Goal: Navigation & Orientation: Find specific page/section

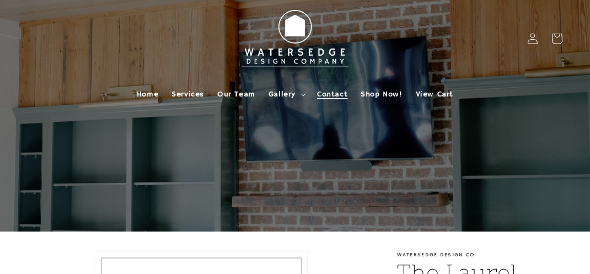
click at [327, 94] on span "Contact" at bounding box center [332, 94] width 30 height 10
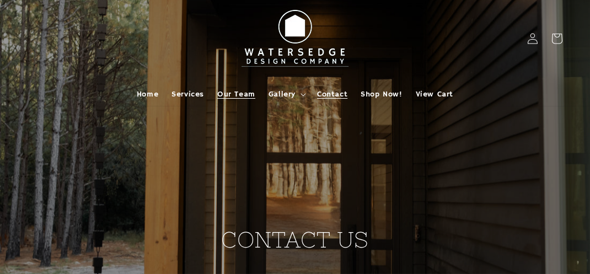
click at [241, 93] on span "Our Team" at bounding box center [236, 94] width 38 height 10
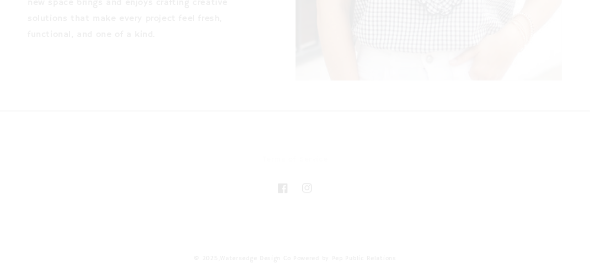
scroll to position [2378, 0]
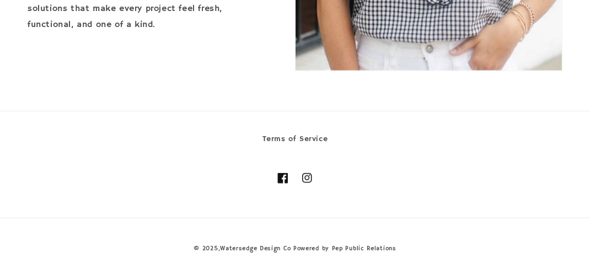
click at [281, 179] on icon at bounding box center [282, 178] width 10 height 10
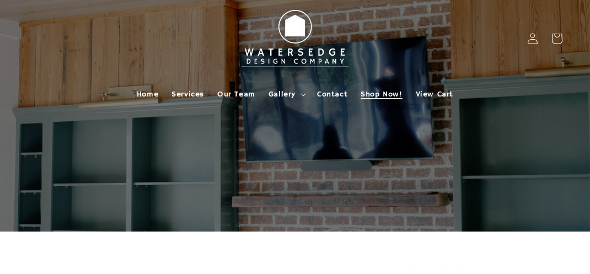
click at [386, 95] on span "Shop Now!" at bounding box center [381, 94] width 41 height 10
